Goal: Check status

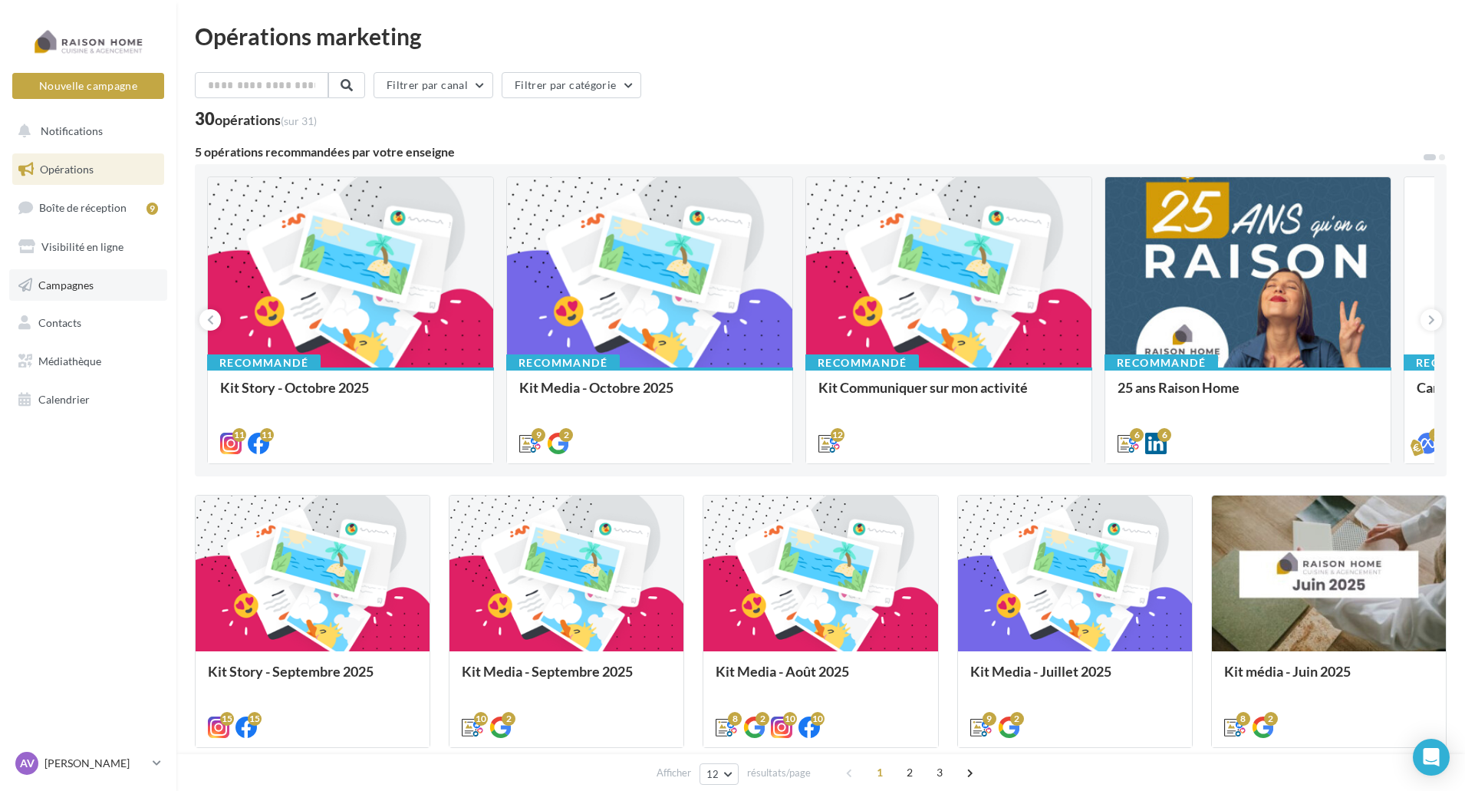
click at [90, 292] on link "Campagnes" at bounding box center [88, 285] width 158 height 32
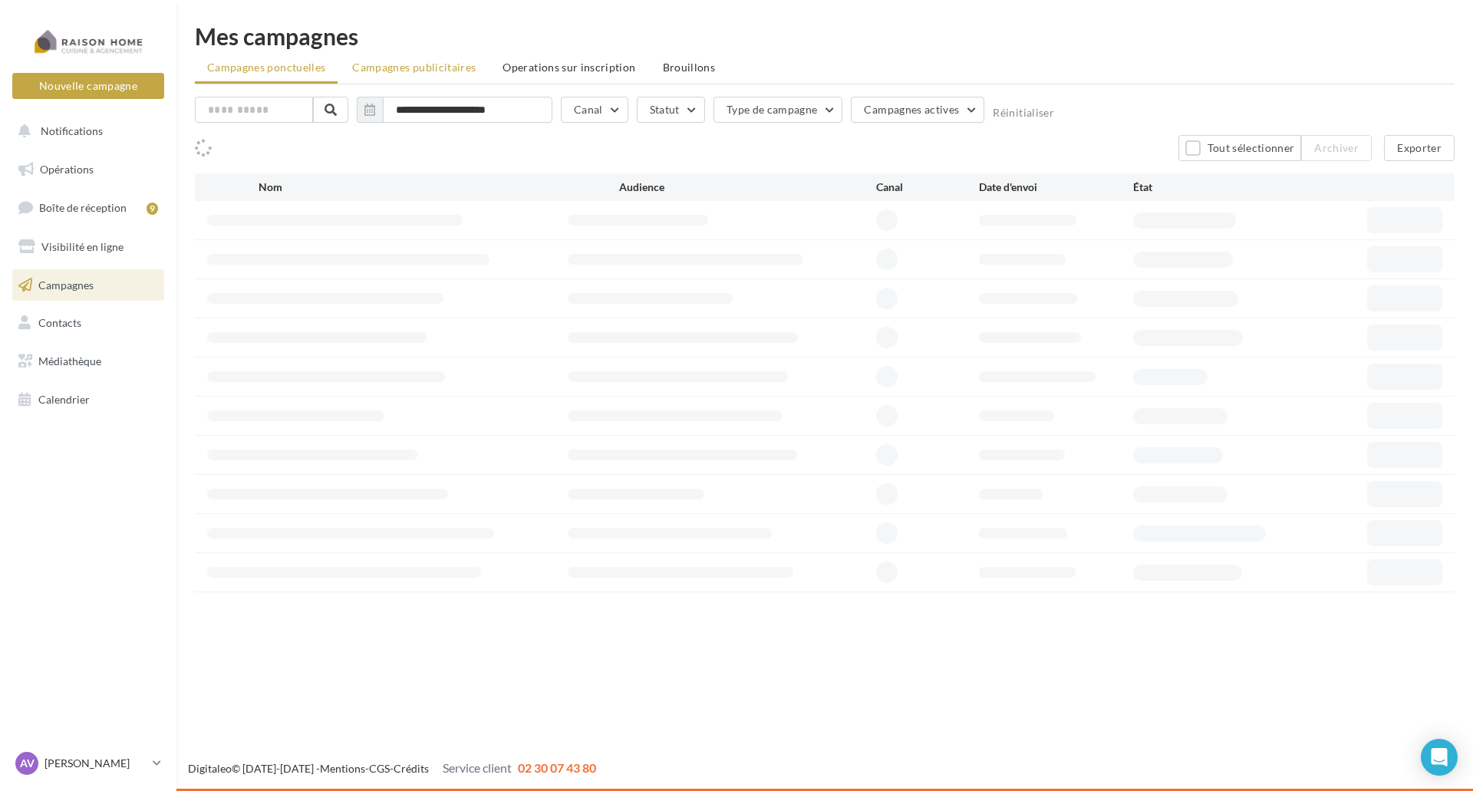
click at [453, 68] on span "Campagnes publicitaires" at bounding box center [414, 67] width 124 height 13
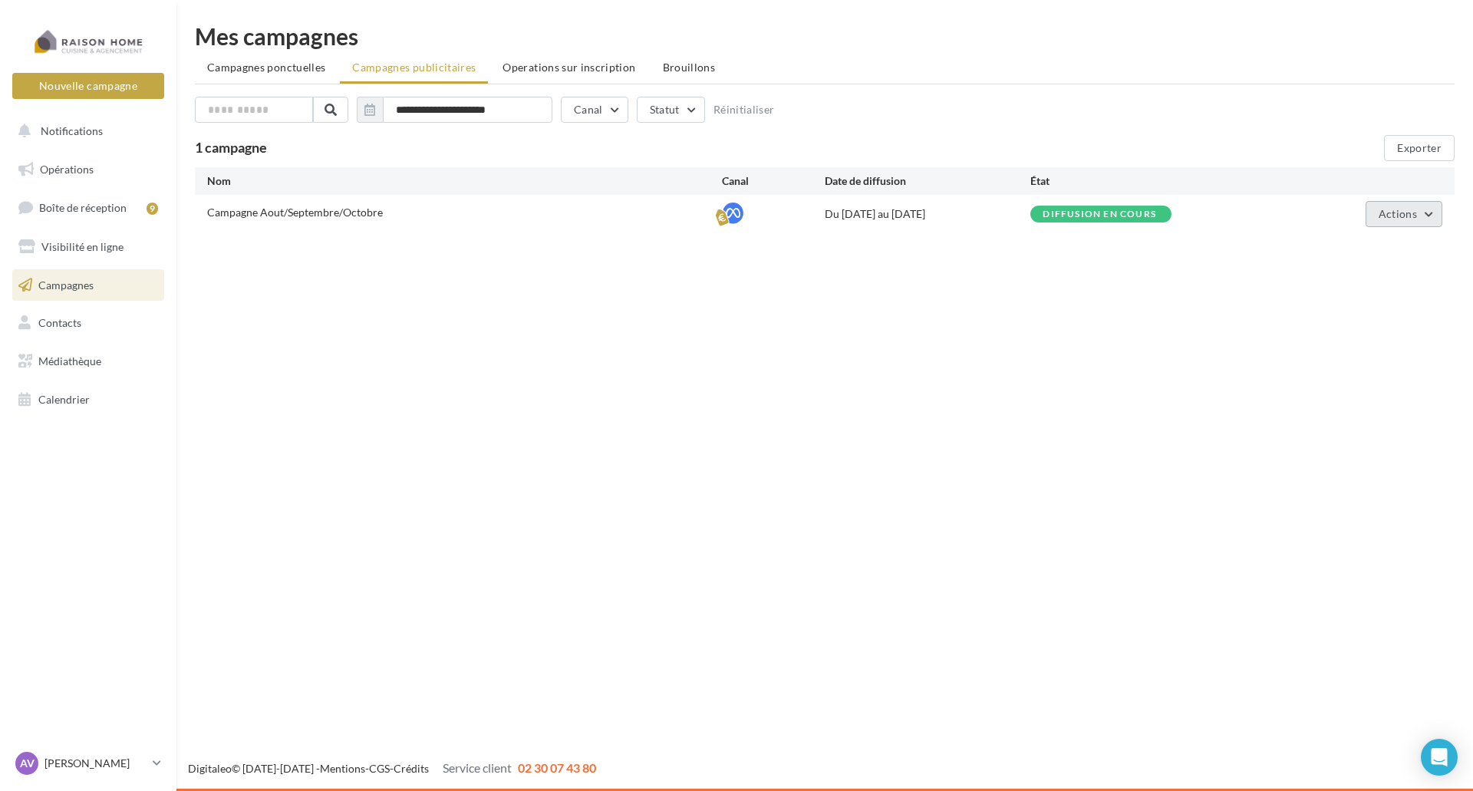
click at [1396, 220] on button "Actions" at bounding box center [1404, 214] width 77 height 26
click at [1364, 299] on button "Voir les résultats" at bounding box center [1365, 290] width 153 height 40
